Goal: Transaction & Acquisition: Download file/media

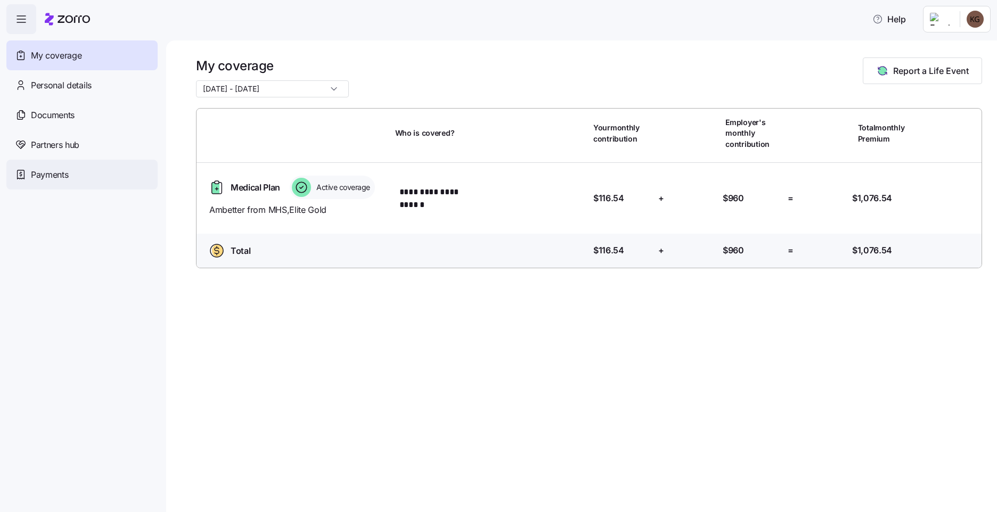
click at [43, 176] on span "Payments" at bounding box center [49, 174] width 37 height 13
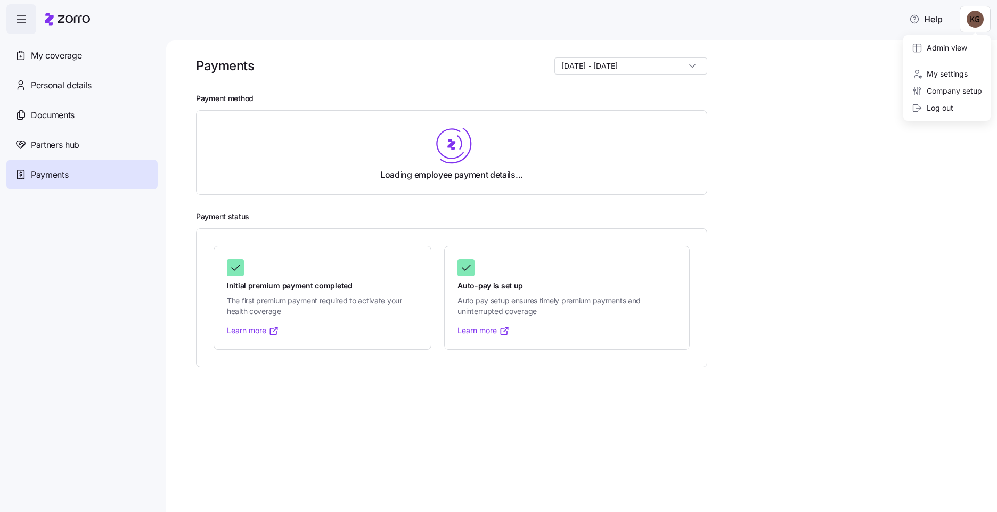
click at [971, 22] on html "Help My coverage Personal details Documents Partners hub Payments Payments [DAT…" at bounding box center [498, 253] width 997 height 506
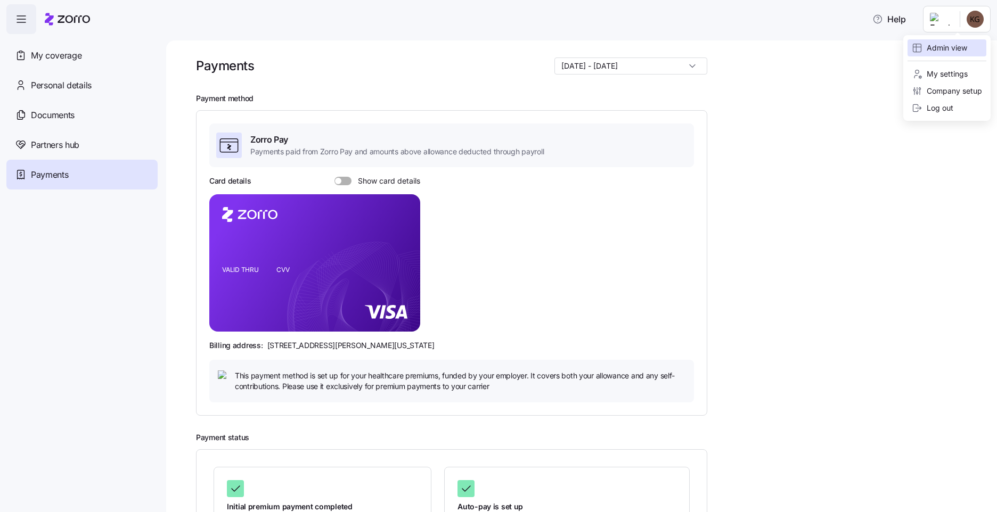
click at [966, 48] on div "Admin view" at bounding box center [939, 48] width 55 height 12
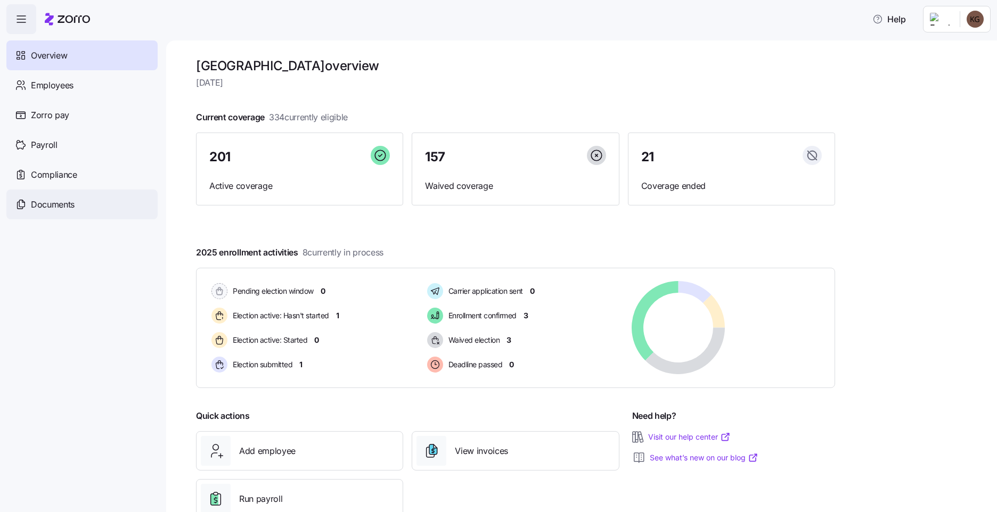
click at [70, 201] on span "Documents" at bounding box center [53, 204] width 44 height 13
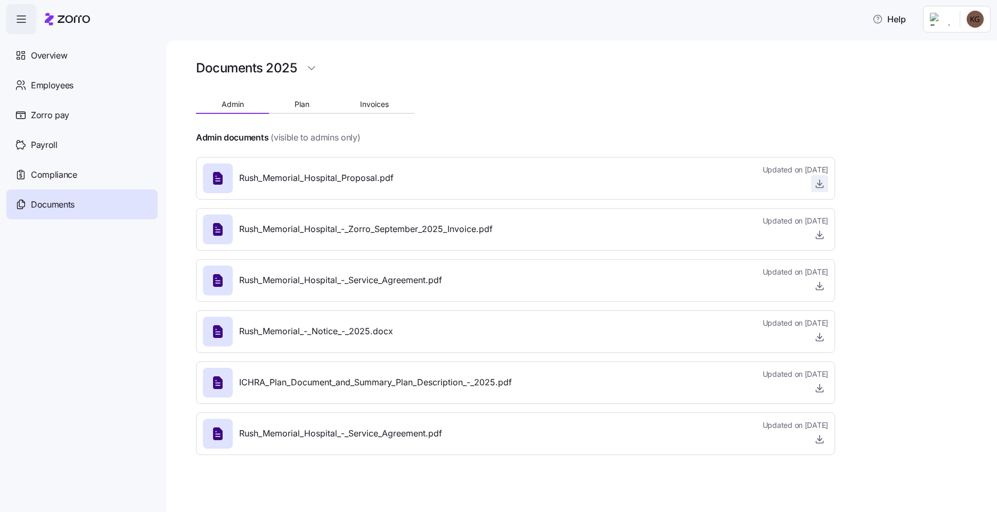
click at [823, 183] on icon "button" at bounding box center [819, 183] width 11 height 11
